Goal: Find specific page/section: Find specific page/section

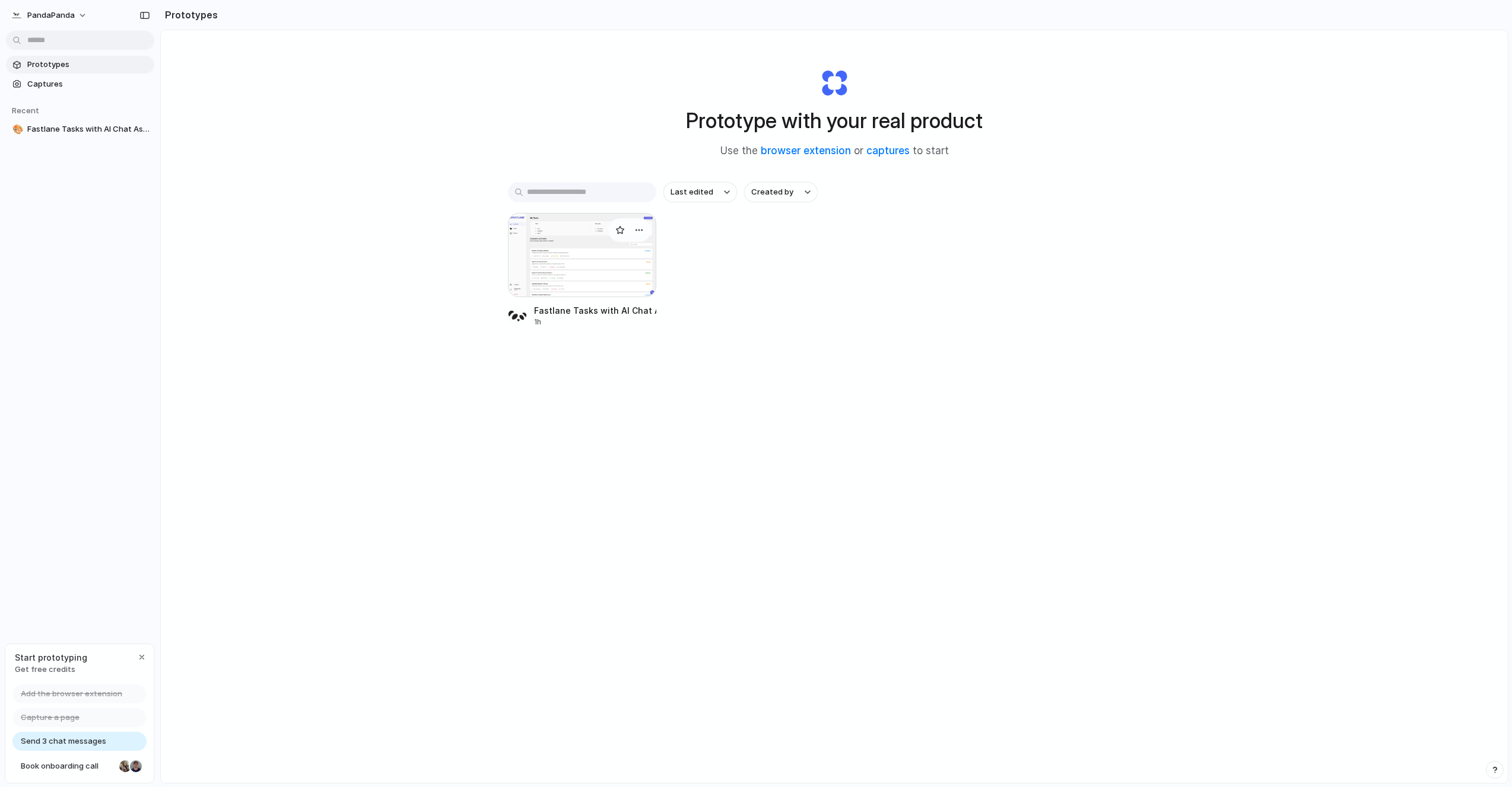
click at [569, 262] on div at bounding box center [582, 255] width 148 height 85
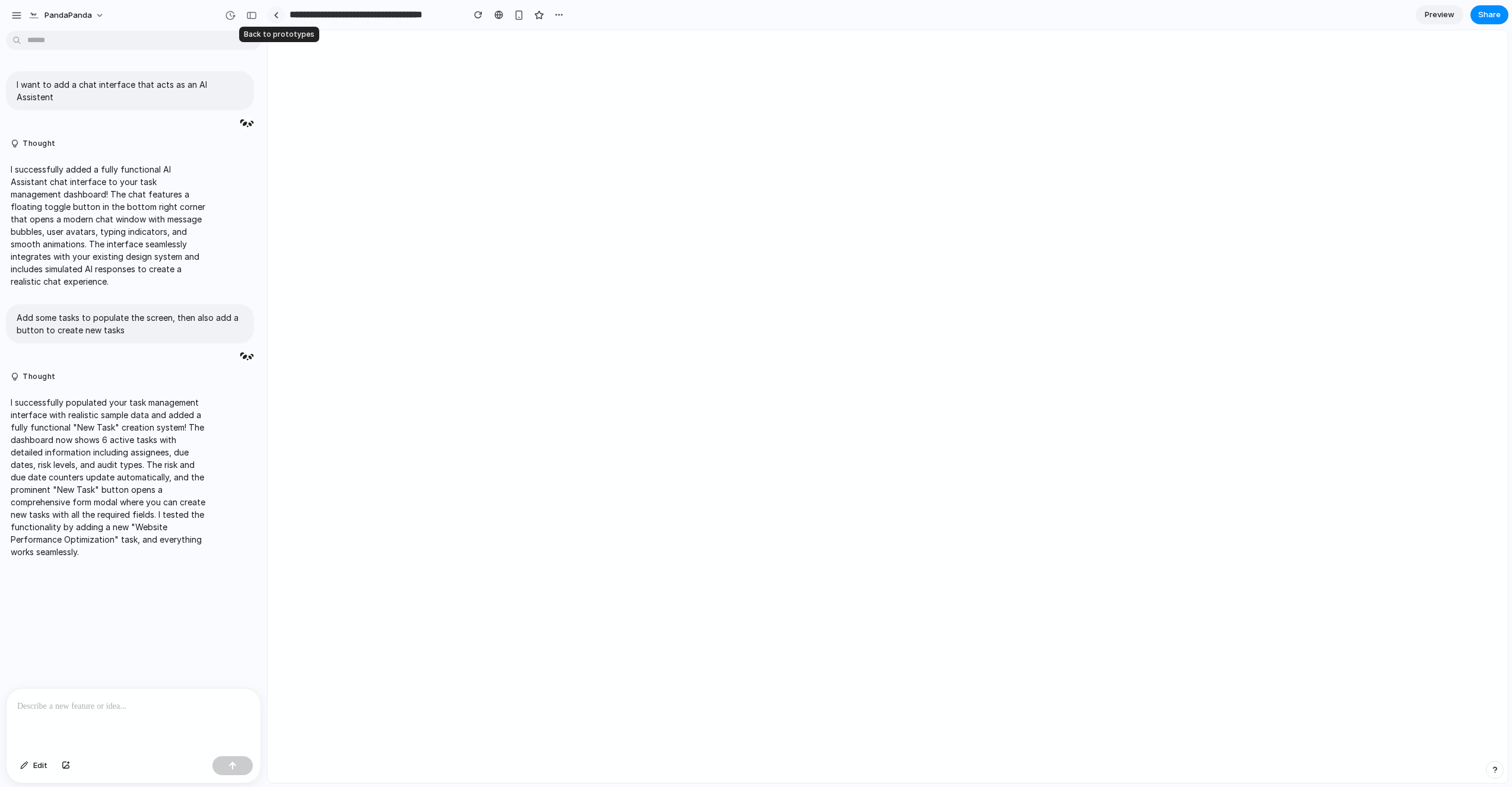
click at [274, 14] on div at bounding box center [276, 15] width 5 height 6
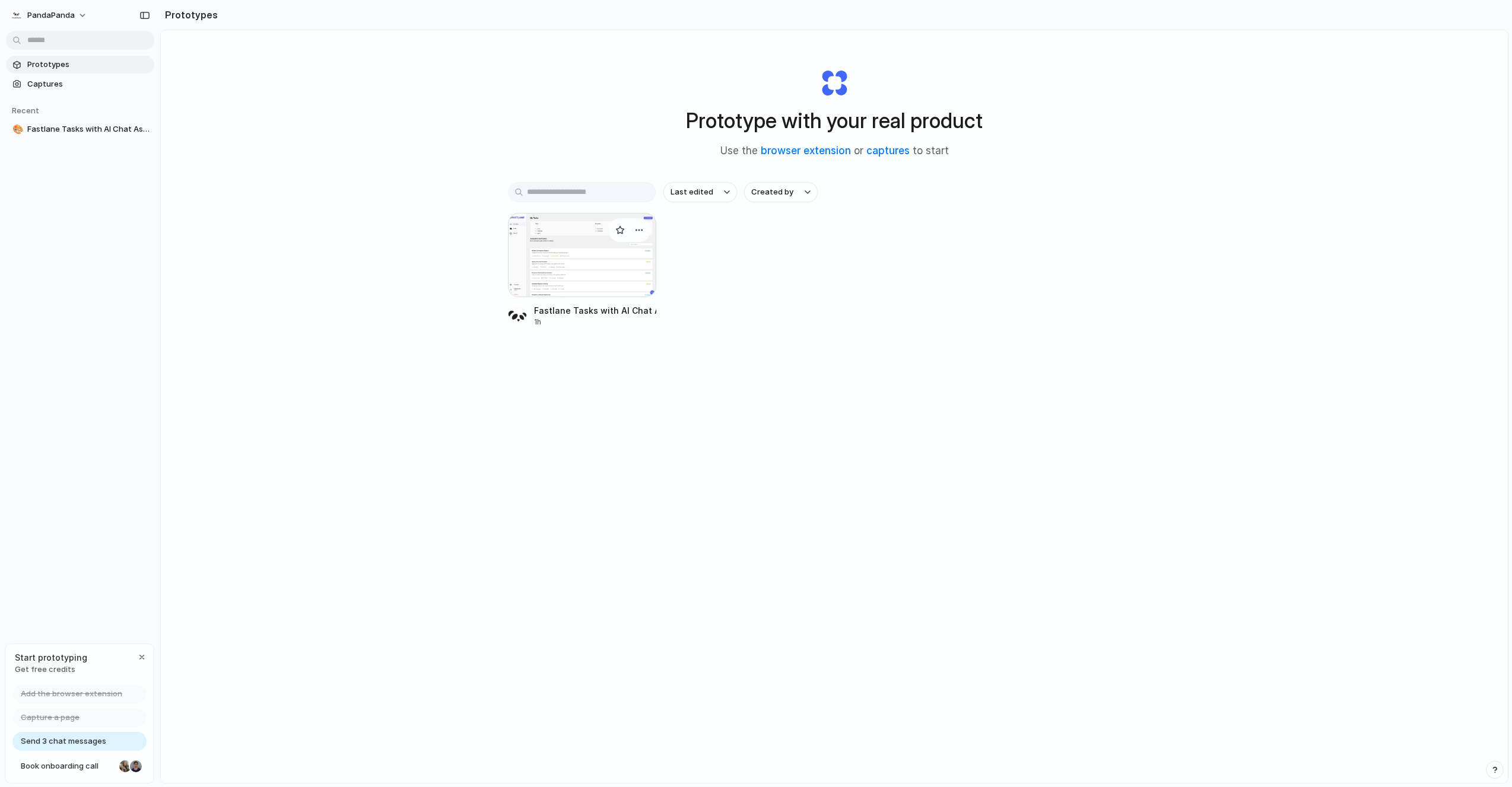
click at [536, 267] on div at bounding box center [582, 255] width 148 height 85
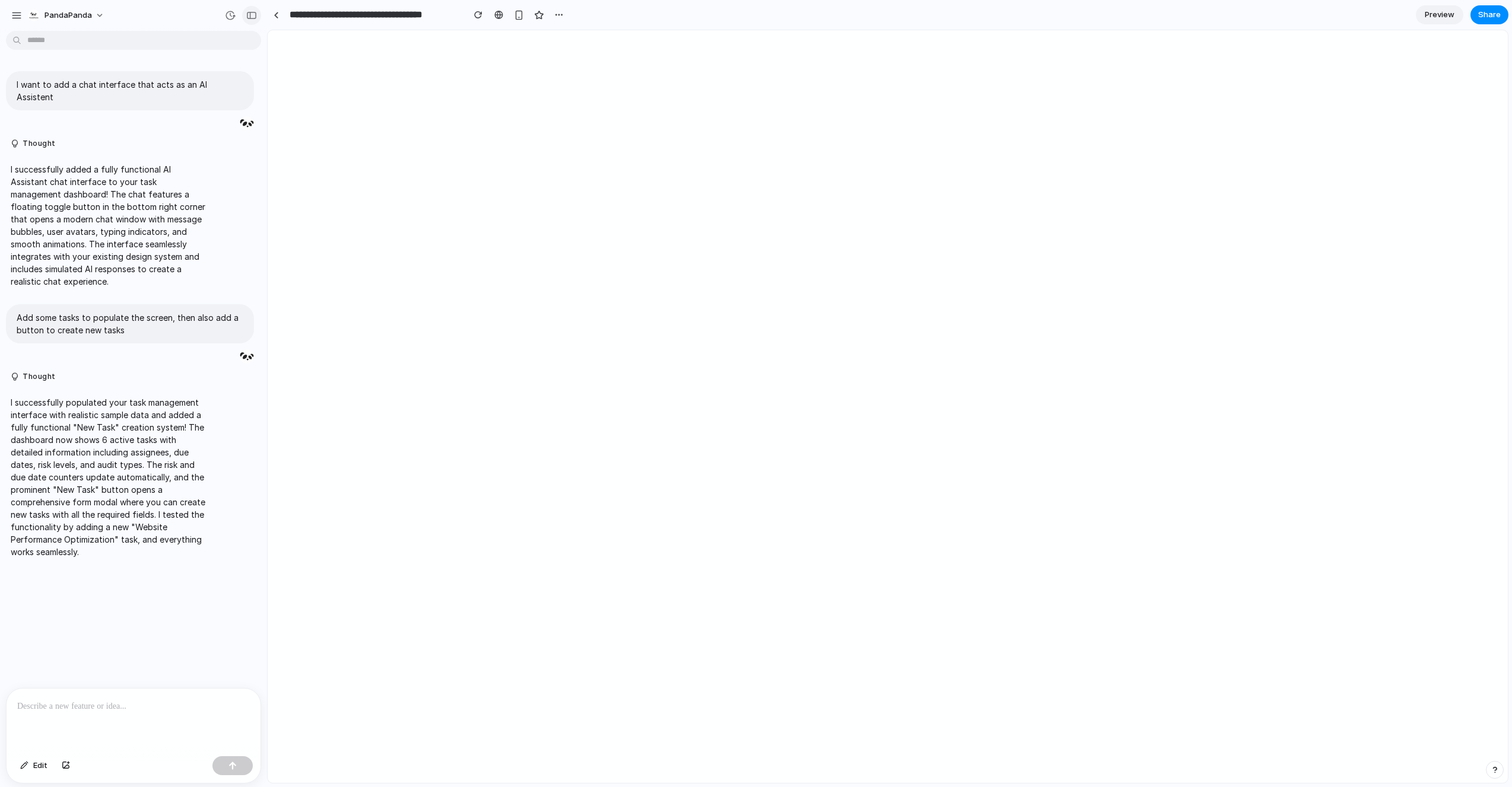
click at [255, 18] on div "button" at bounding box center [252, 15] width 11 height 8
